Goal: Information Seeking & Learning: Find specific page/section

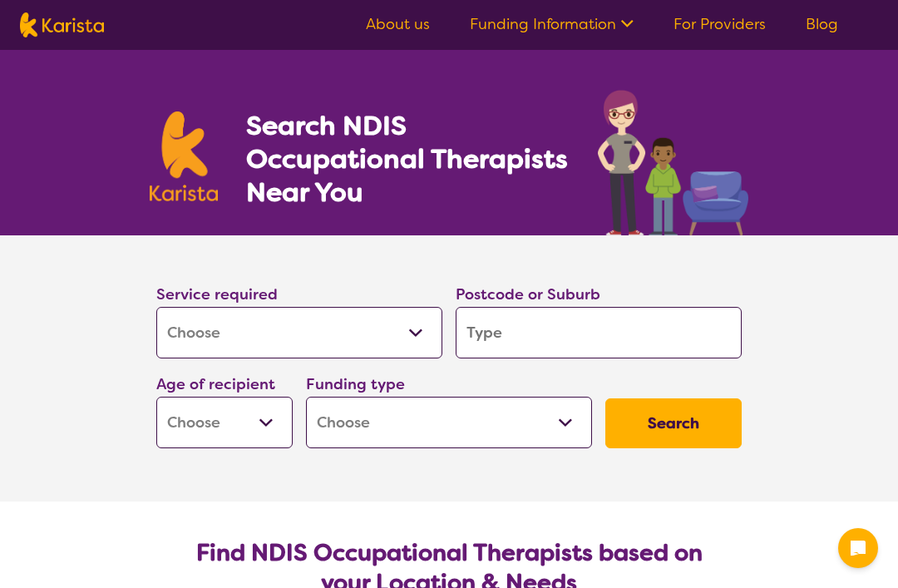
select select "[MEDICAL_DATA]"
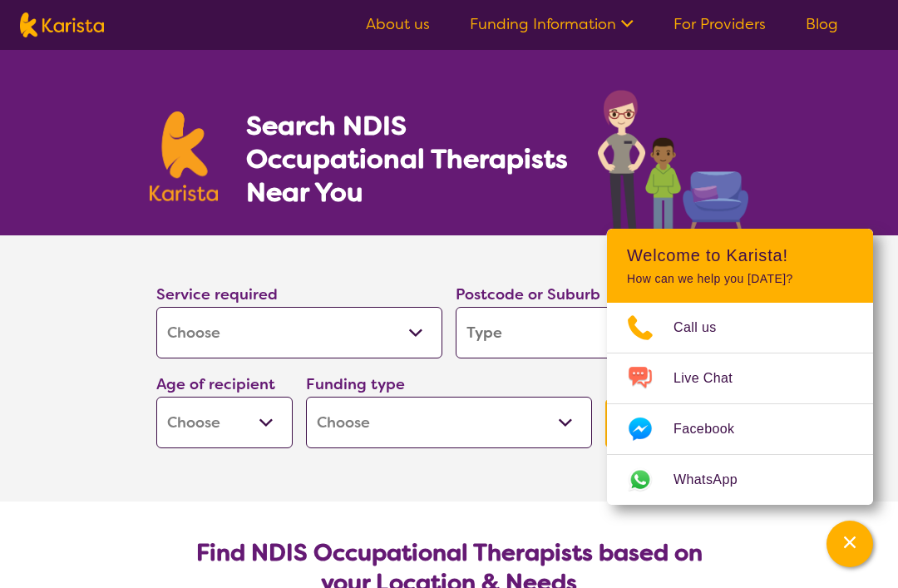
click at [810, 155] on div "Search NDIS Occupational Therapists Near You" at bounding box center [449, 142] width 898 height 185
click at [509, 336] on input "search" at bounding box center [599, 333] width 286 height 52
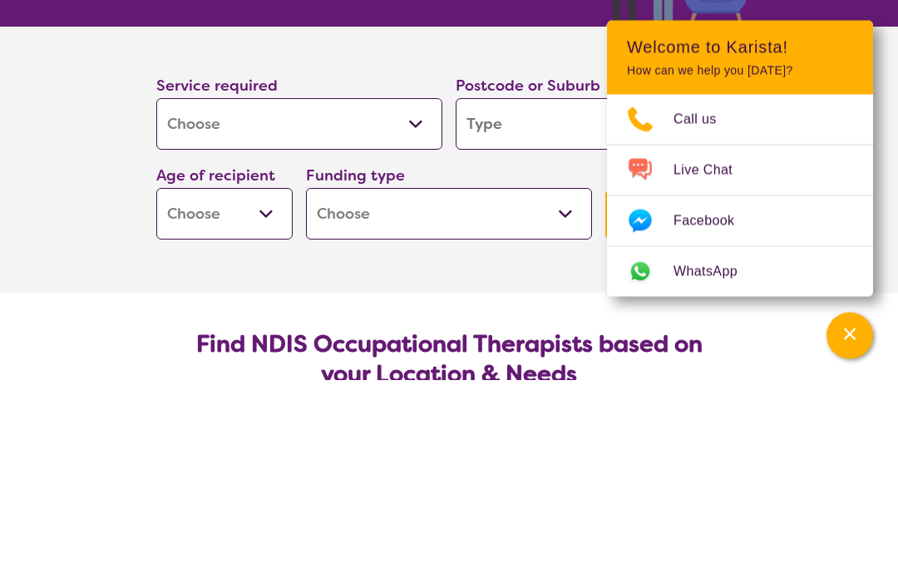
type input "4"
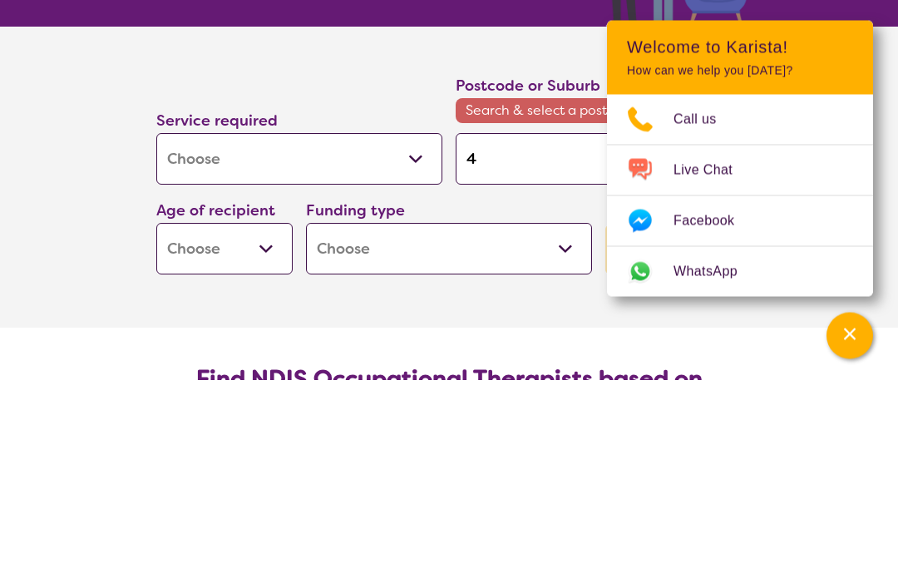
type input "40"
type input "405"
type input "4055"
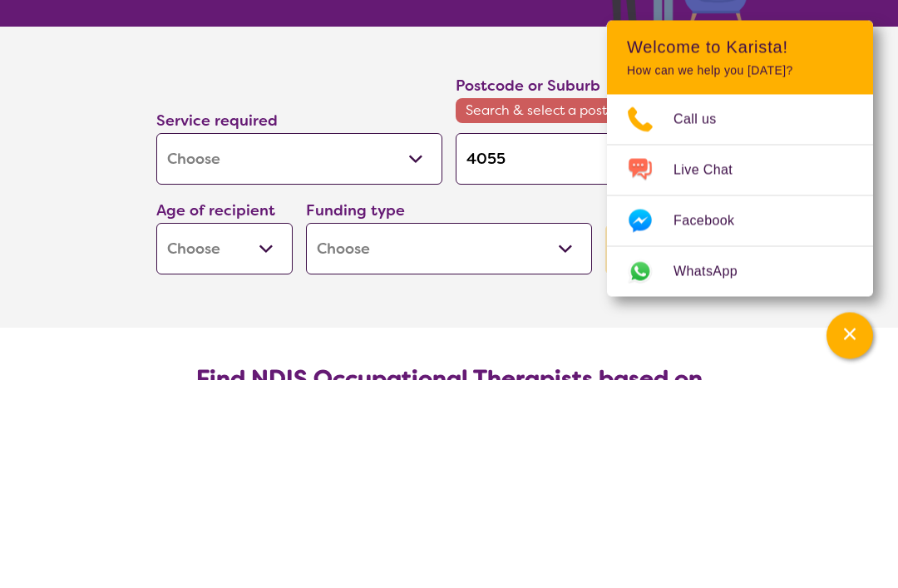
type input "4055"
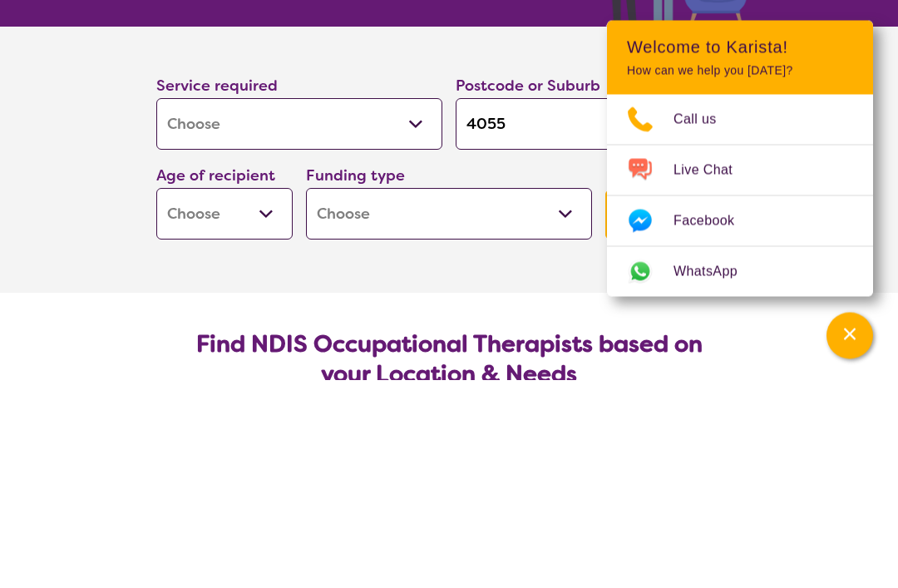
scroll to position [209, 0]
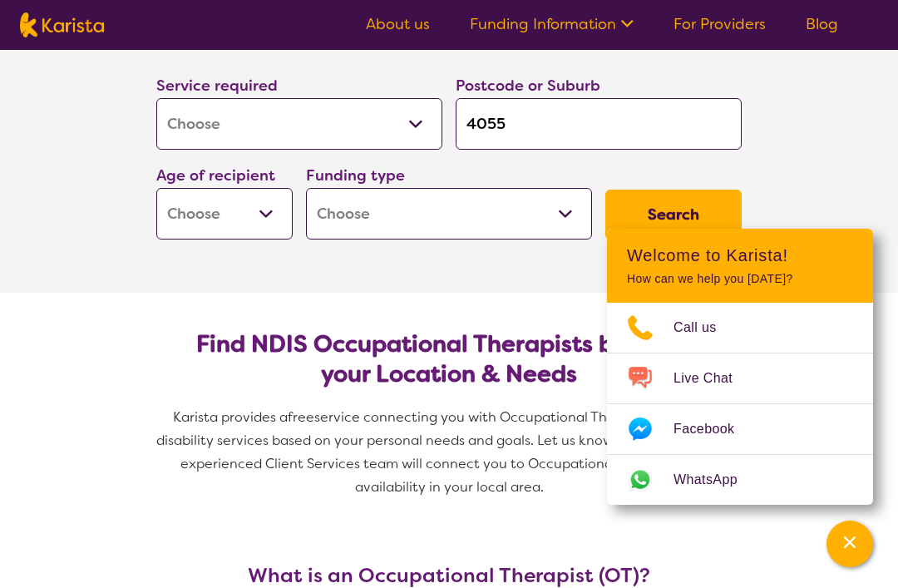
type input "4055"
click at [254, 216] on select "Early Childhood - 0 to 9 Child - 10 to 11 Adolescent - 12 to 17 Adult - 18 to 6…" at bounding box center [224, 214] width 136 height 52
select select "AS"
click at [517, 209] on select "Home Care Package (HCP) National Disability Insurance Scheme (NDIS) I don't know" at bounding box center [449, 214] width 286 height 52
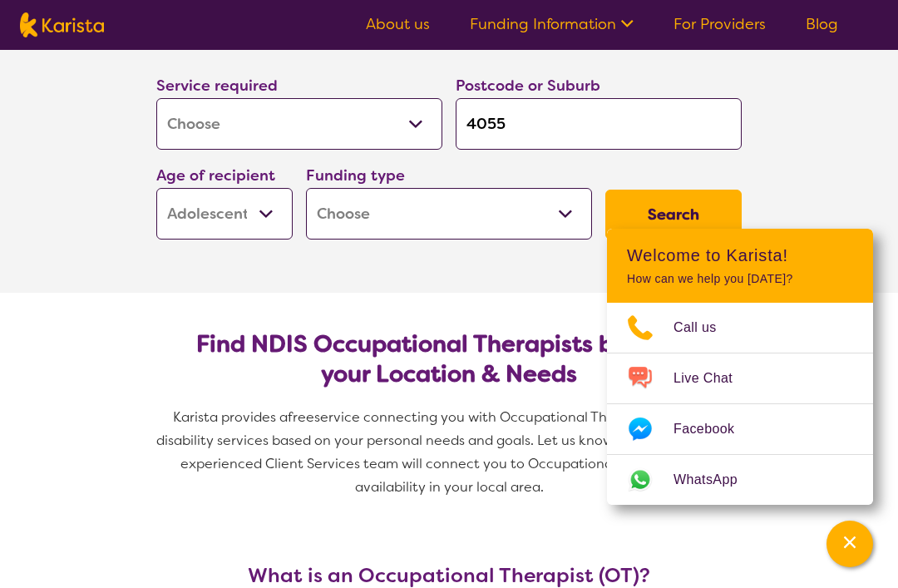
select select "NDIS"
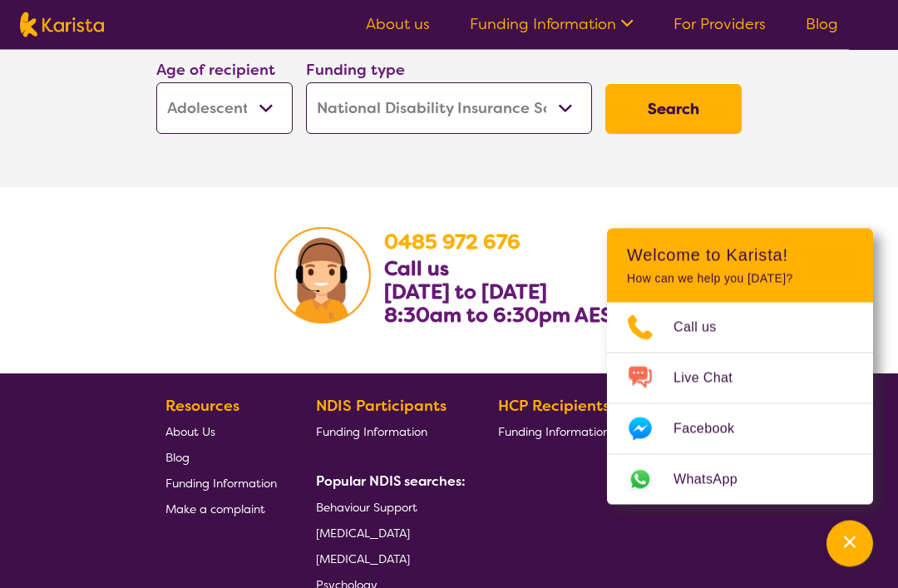
scroll to position [2762, 0]
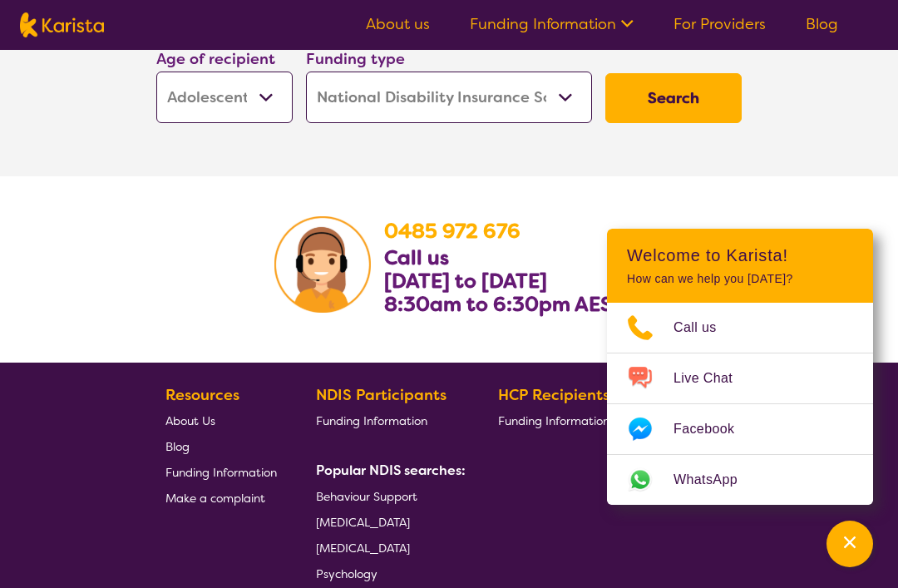
click at [678, 123] on button "Search" at bounding box center [673, 98] width 136 height 50
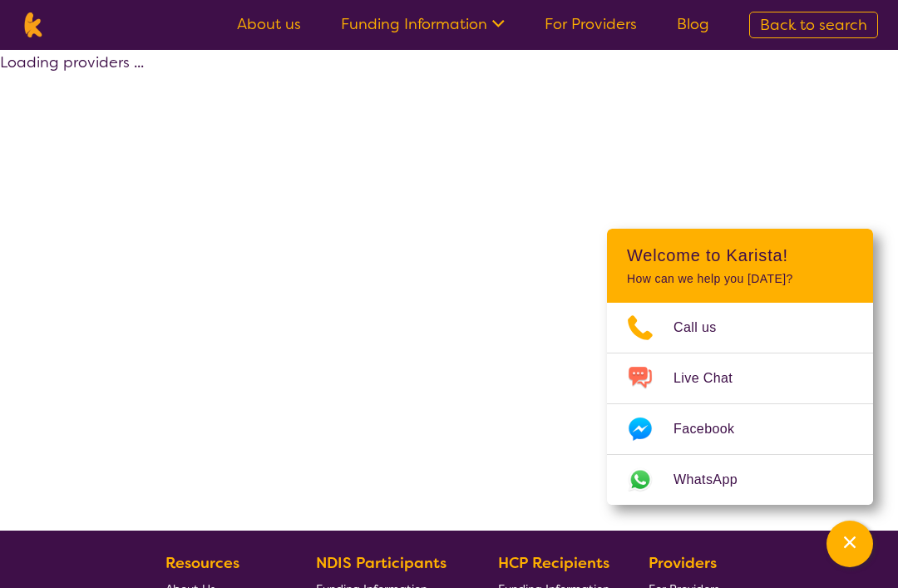
select select "by_score"
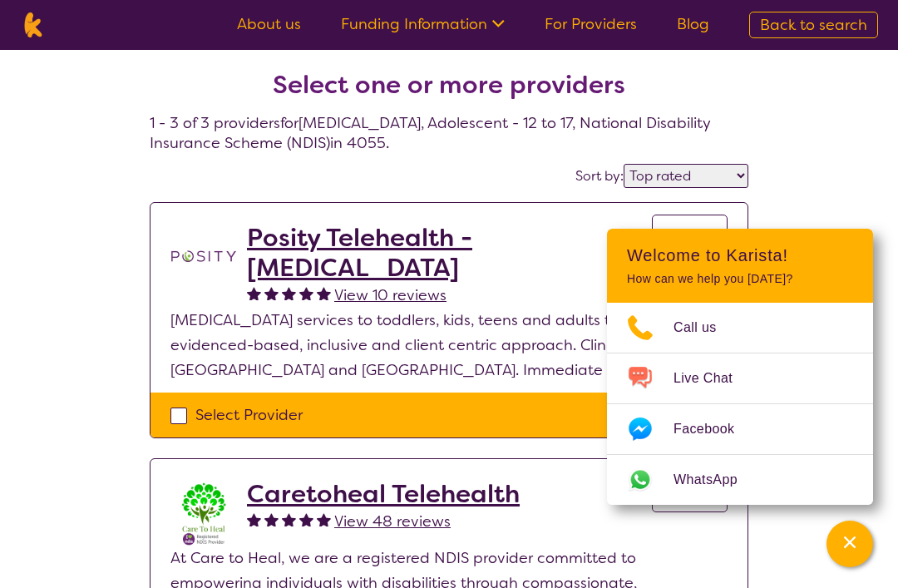
click at [845, 549] on icon "Channel Menu" at bounding box center [849, 542] width 17 height 17
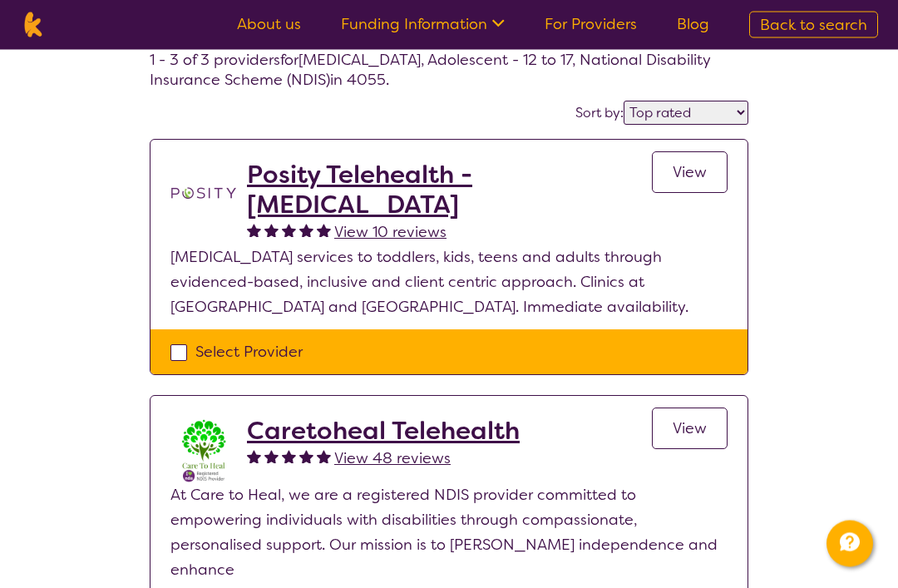
scroll to position [36, 0]
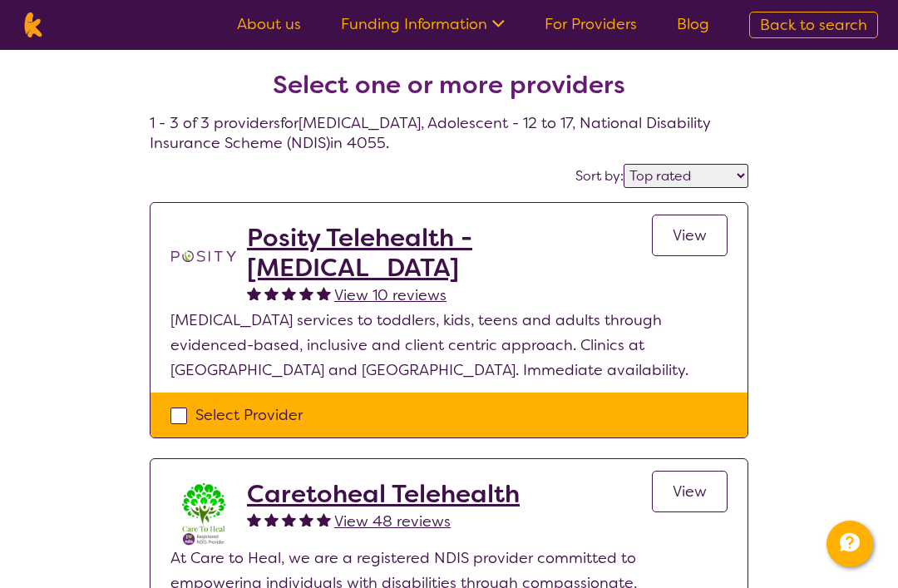
select select "[MEDICAL_DATA]"
select select "AS"
select select "NDIS"
select select "[MEDICAL_DATA]"
select select "AS"
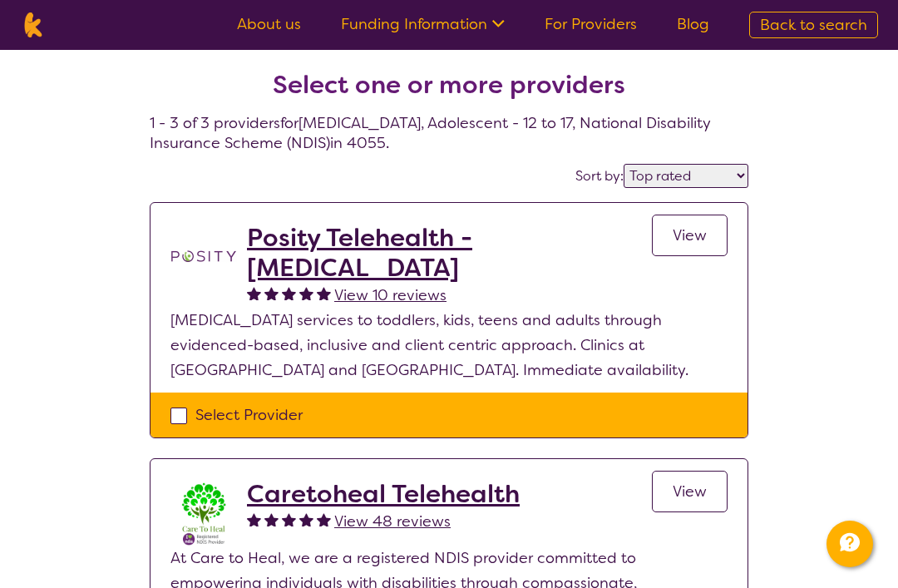
select select "NDIS"
